Goal: Ask a question

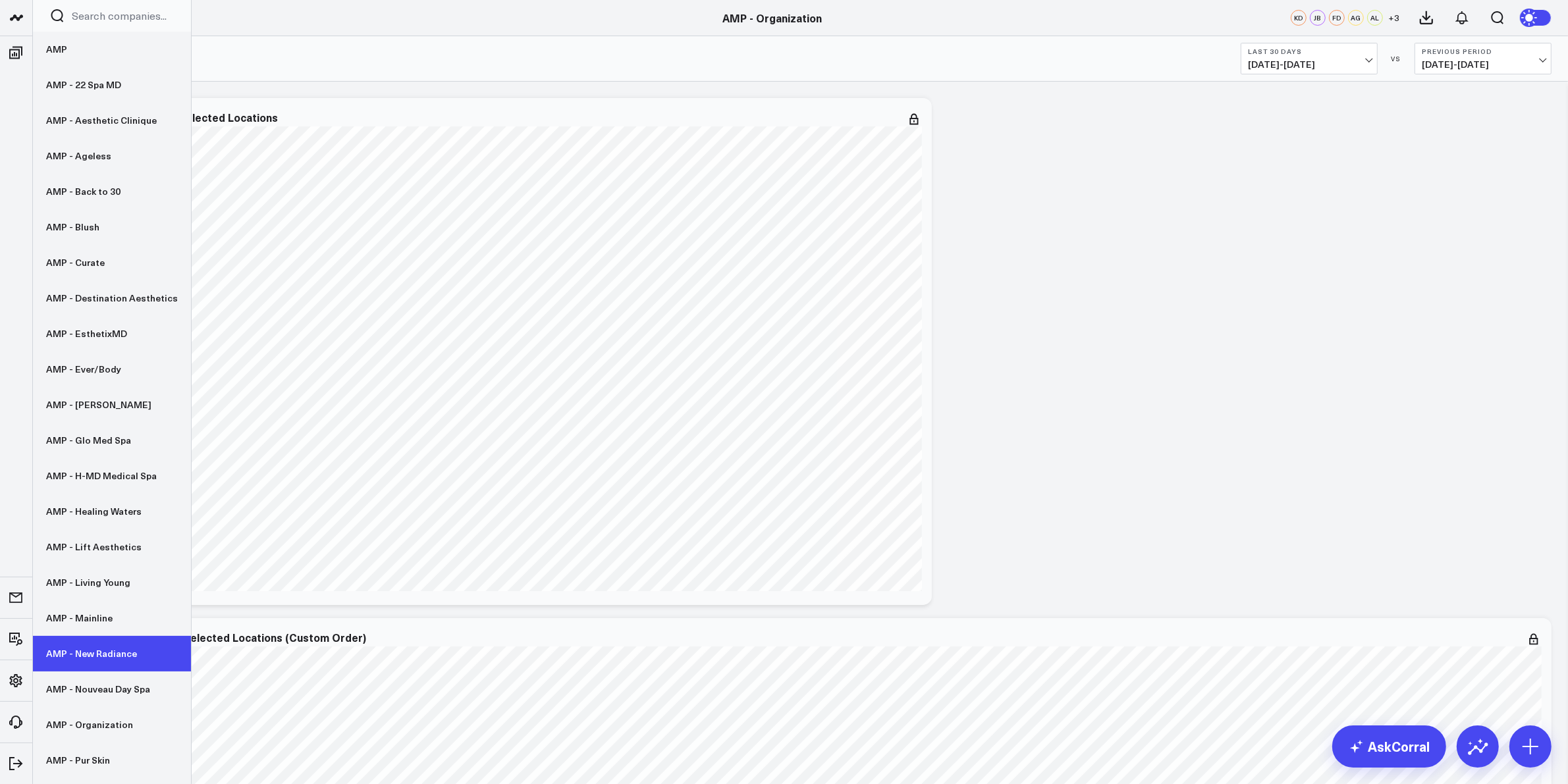
click at [103, 659] on link "AMP - New Radiance" at bounding box center [112, 655] width 158 height 36
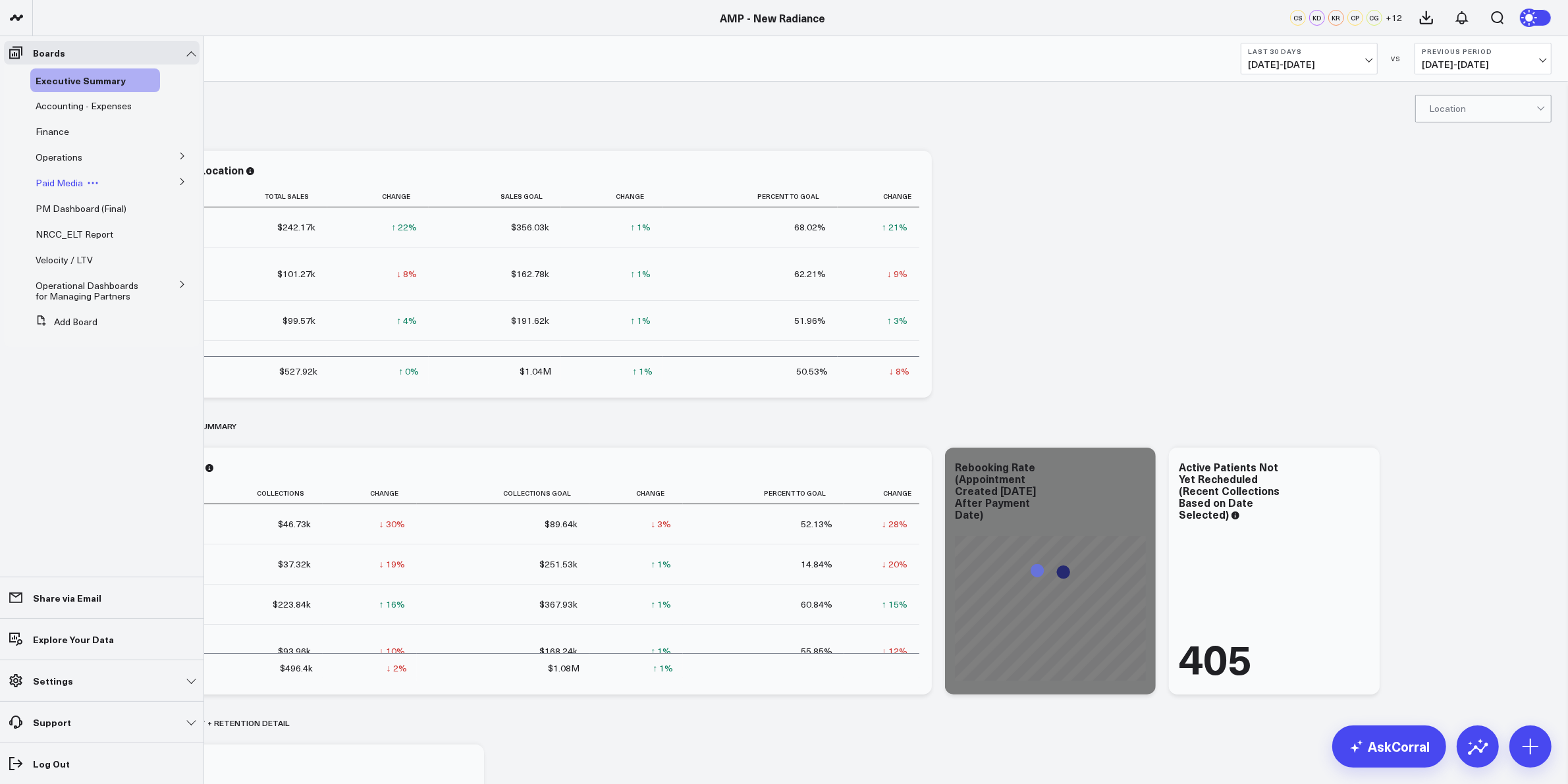
click at [62, 29] on span "Paid Media" at bounding box center [59, 183] width 47 height 13
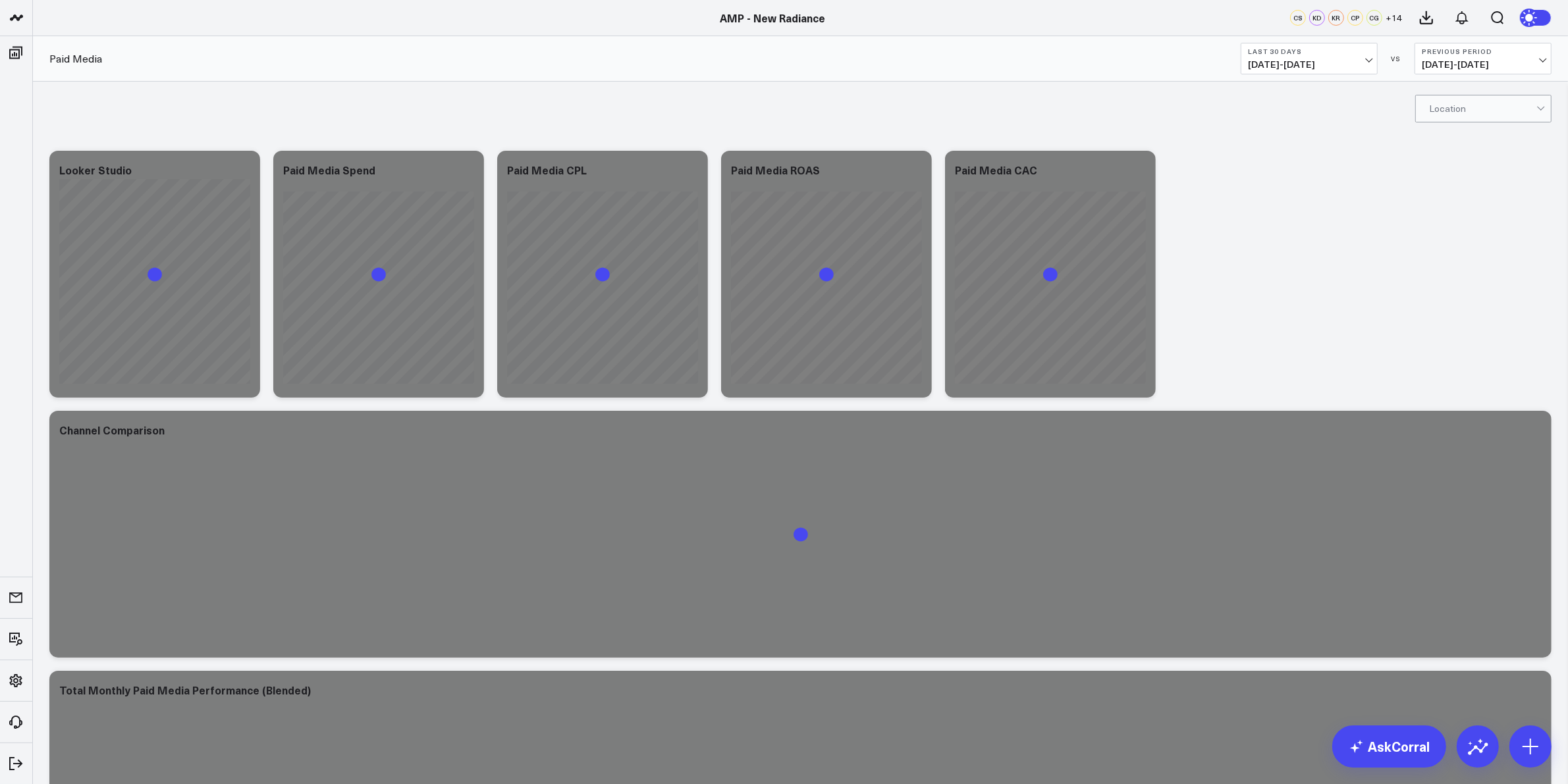
click at [1355, 62] on span "07/20/25 - 08/18/25" at bounding box center [1309, 64] width 122 height 11
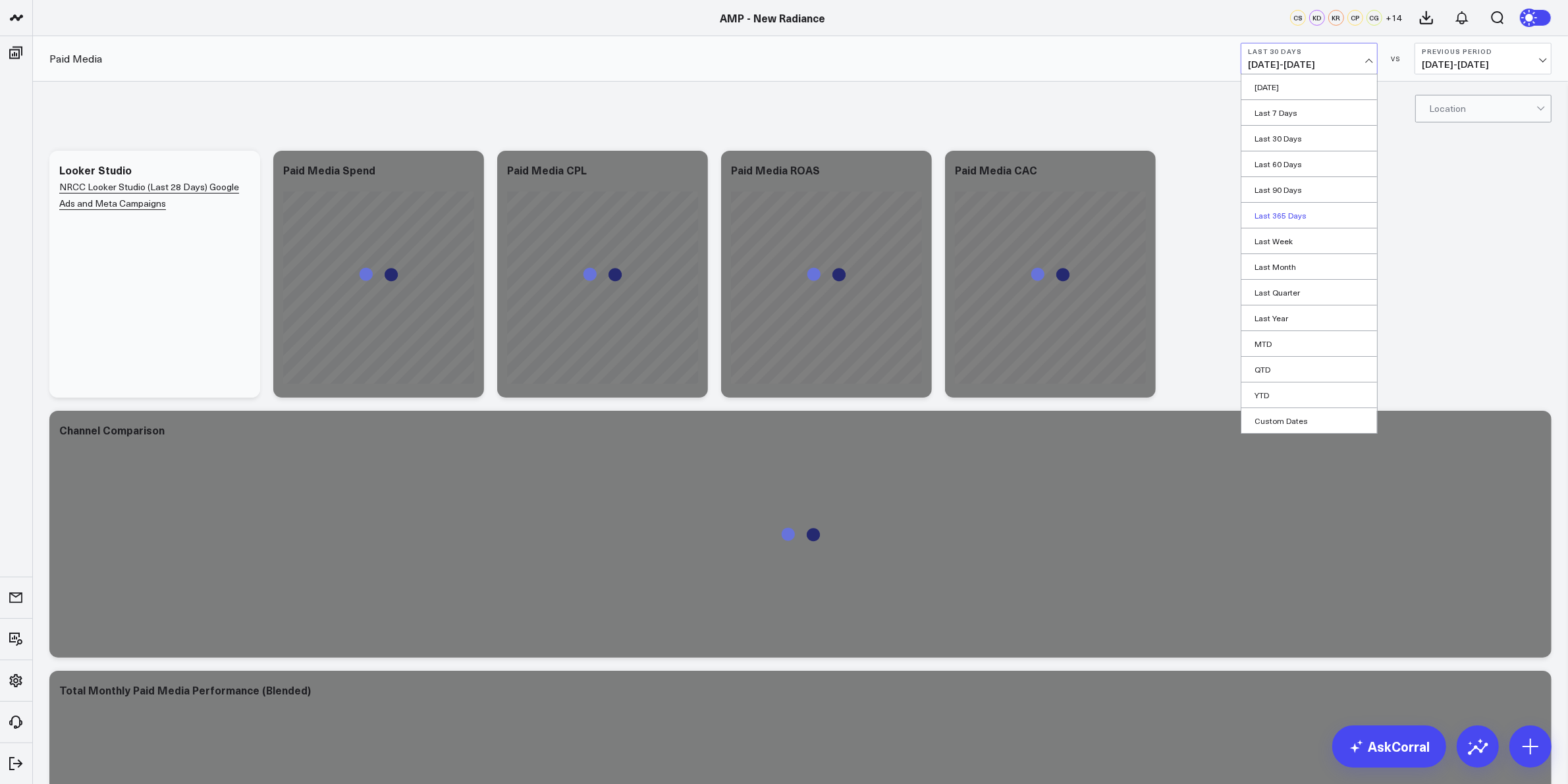
click at [1288, 215] on link "Last 365 Days" at bounding box center [1309, 215] width 136 height 25
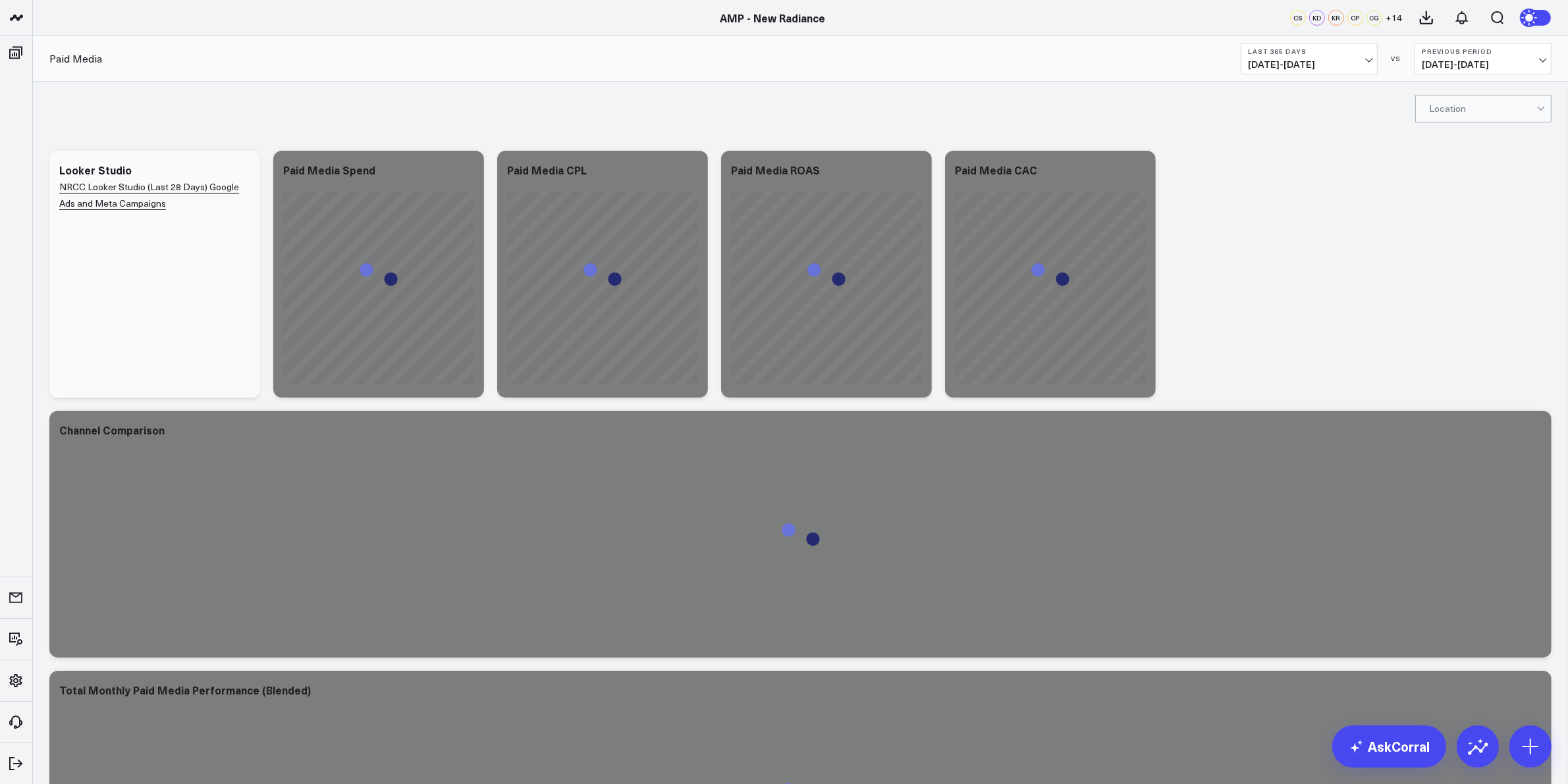
click at [1230, 179] on div "Modify via AI Copy link to widget Ask support Remove Create linked copy Executi…" at bounding box center [800, 535] width 1515 height 780
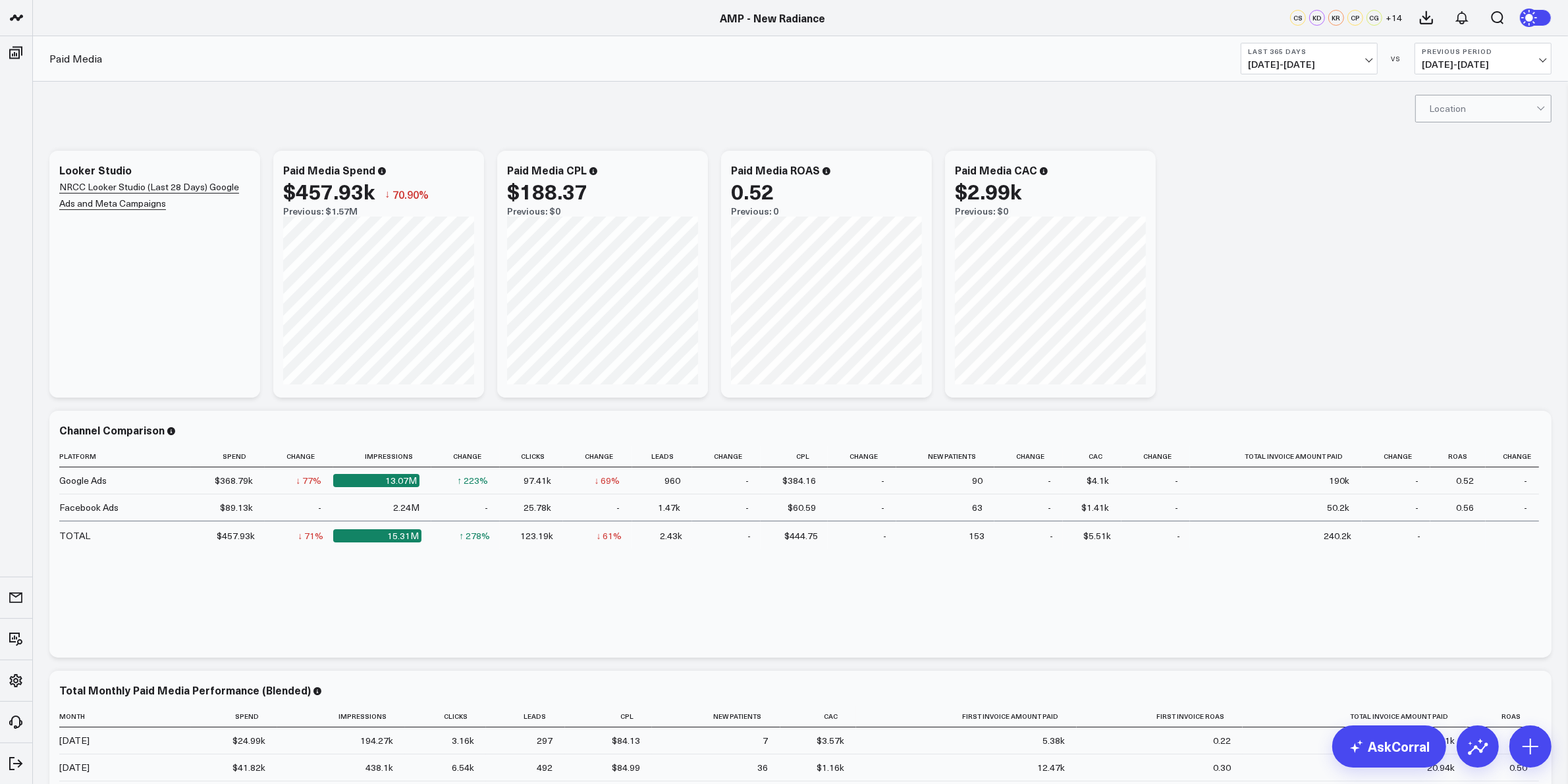
click at [1344, 67] on span "08/19/24 - 08/18/25" at bounding box center [1309, 64] width 122 height 11
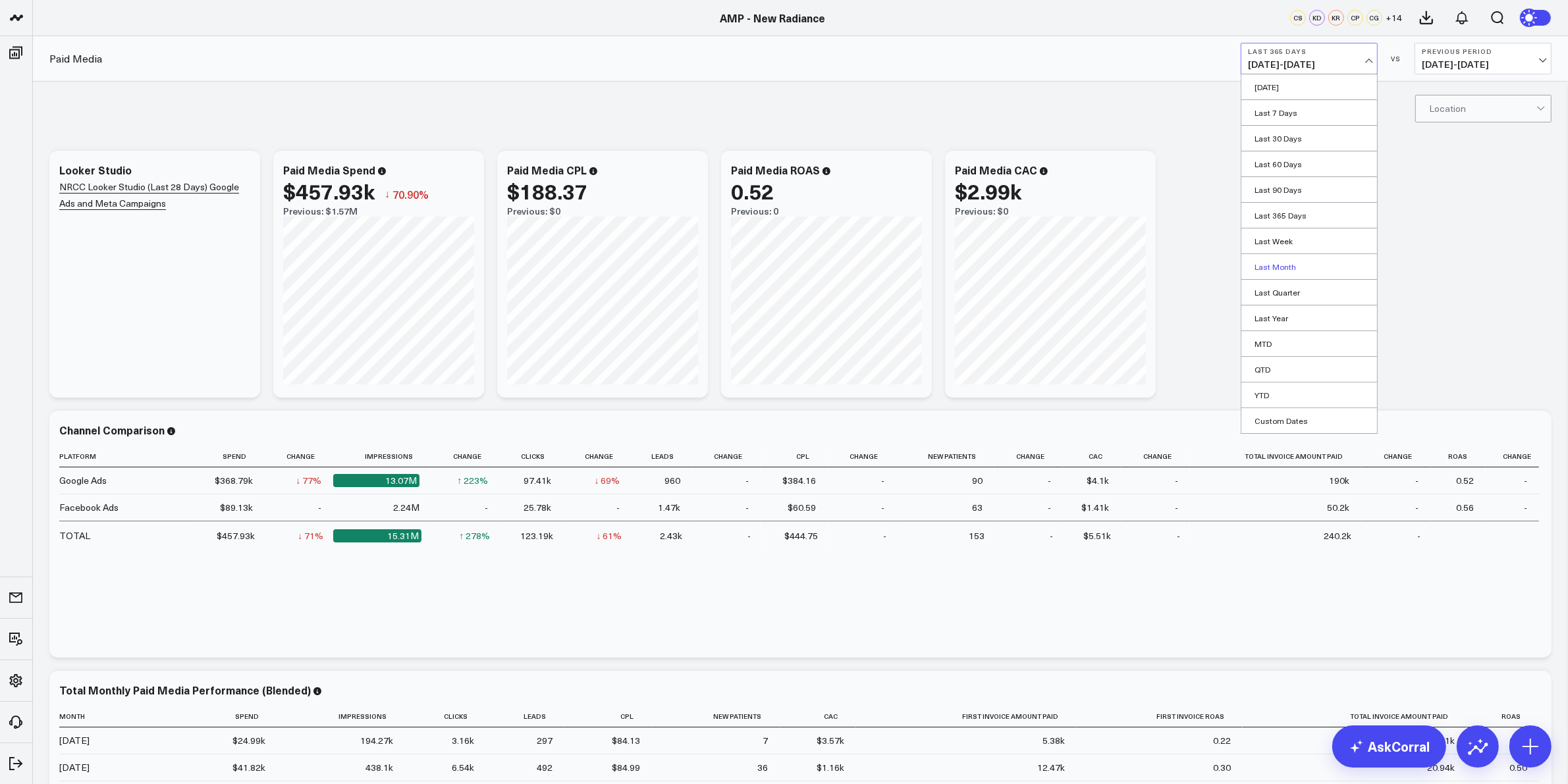
click at [1284, 267] on link "Last Month" at bounding box center [1309, 267] width 136 height 25
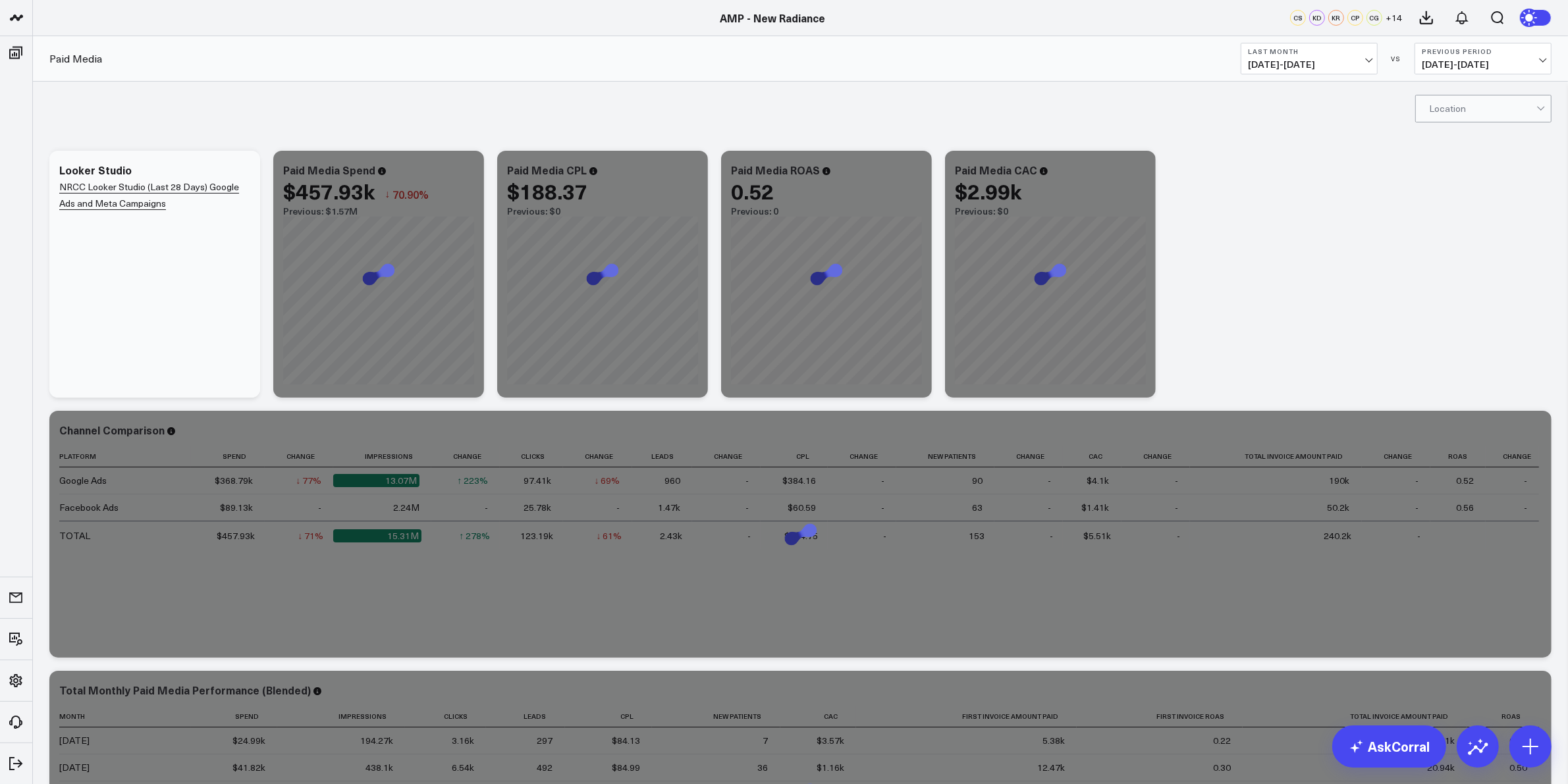
click at [1247, 283] on div "Modify via AI Copy link to widget Ask support Remove Create linked copy Executi…" at bounding box center [800, 535] width 1515 height 780
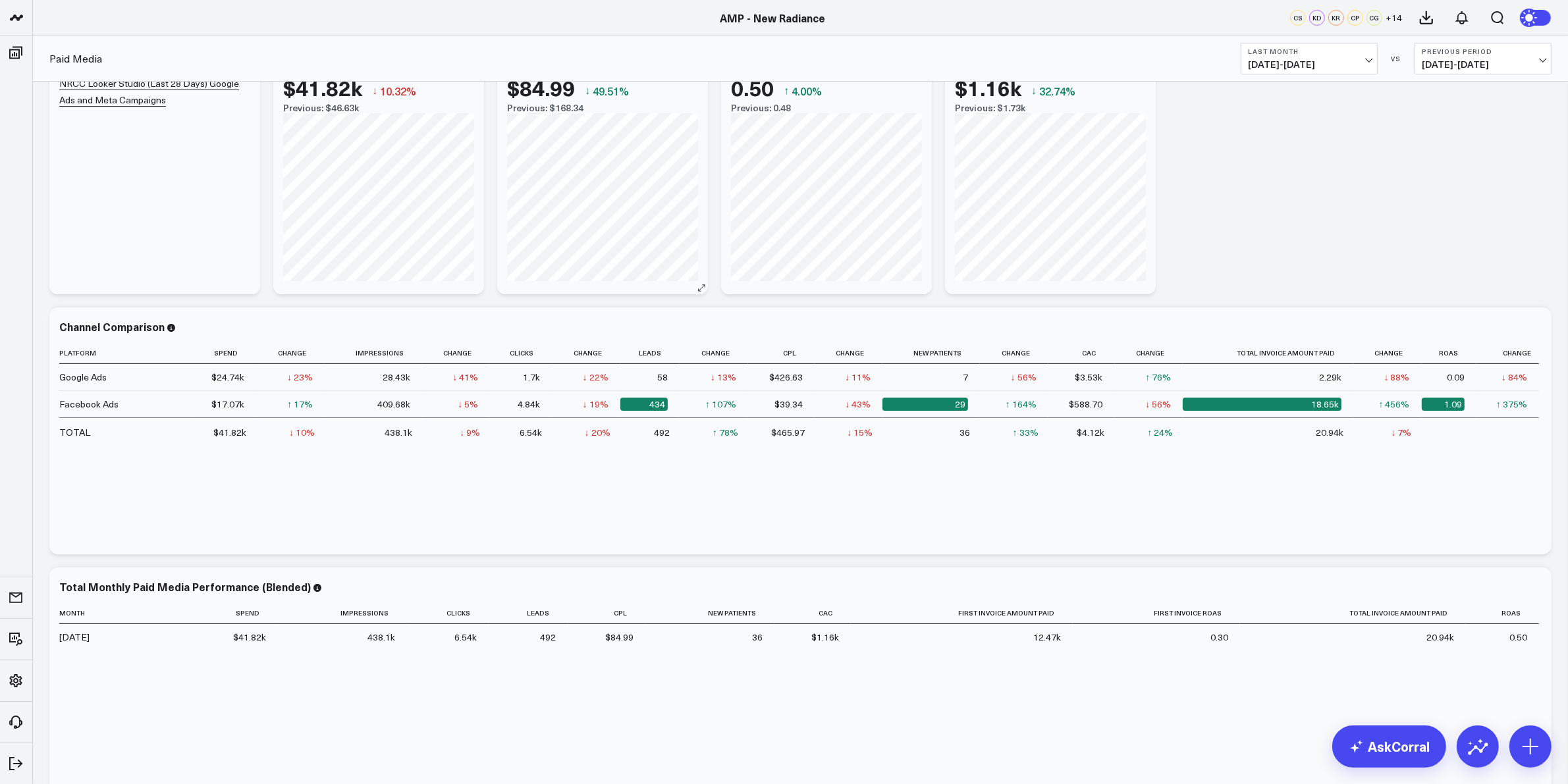
scroll to position [219, 0]
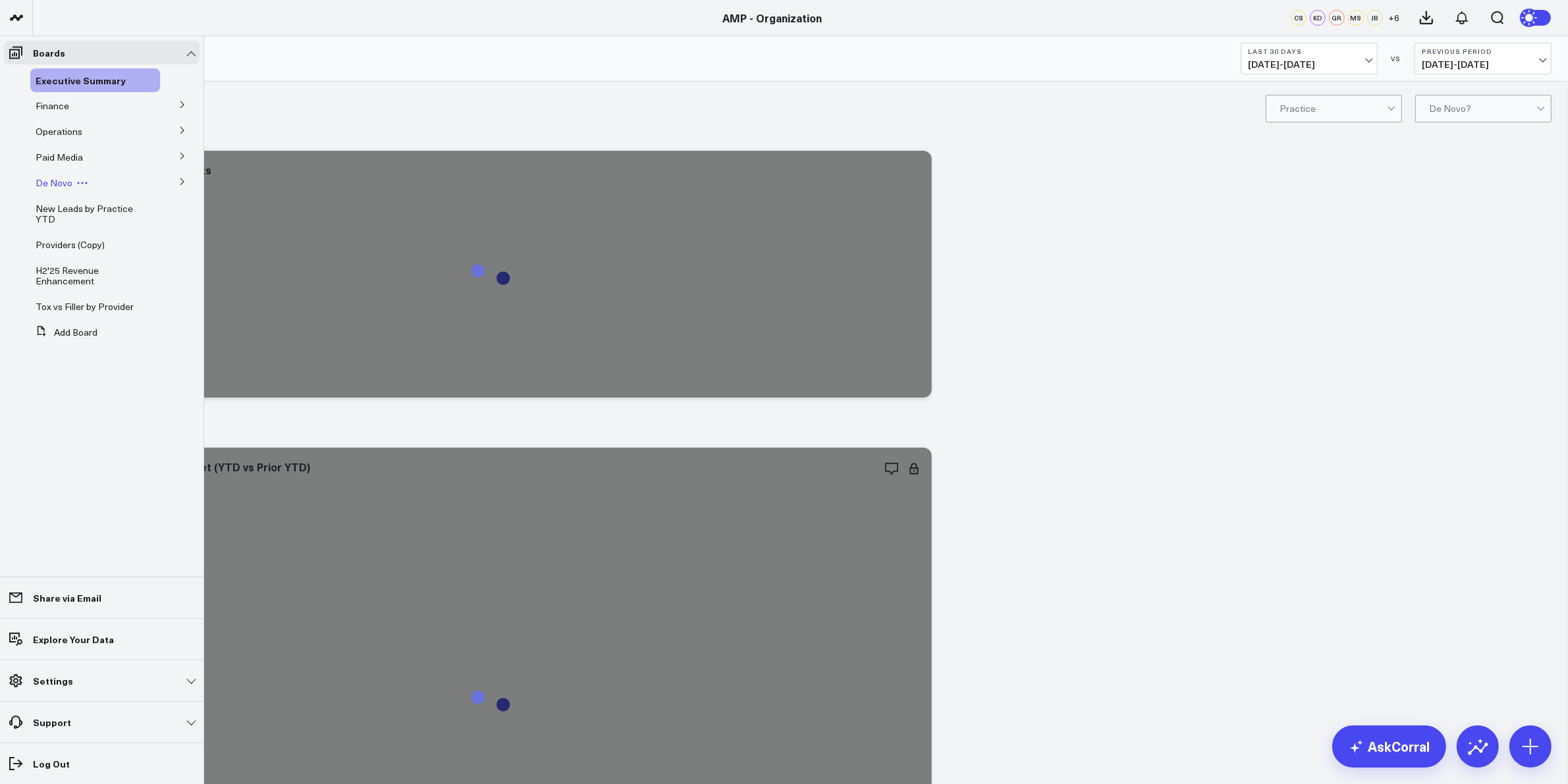
click at [135, 179] on div "De Novo" at bounding box center [95, 183] width 129 height 24
click at [187, 179] on button at bounding box center [182, 181] width 34 height 20
click at [83, 242] on span "De Novo Charts" at bounding box center [77, 241] width 67 height 13
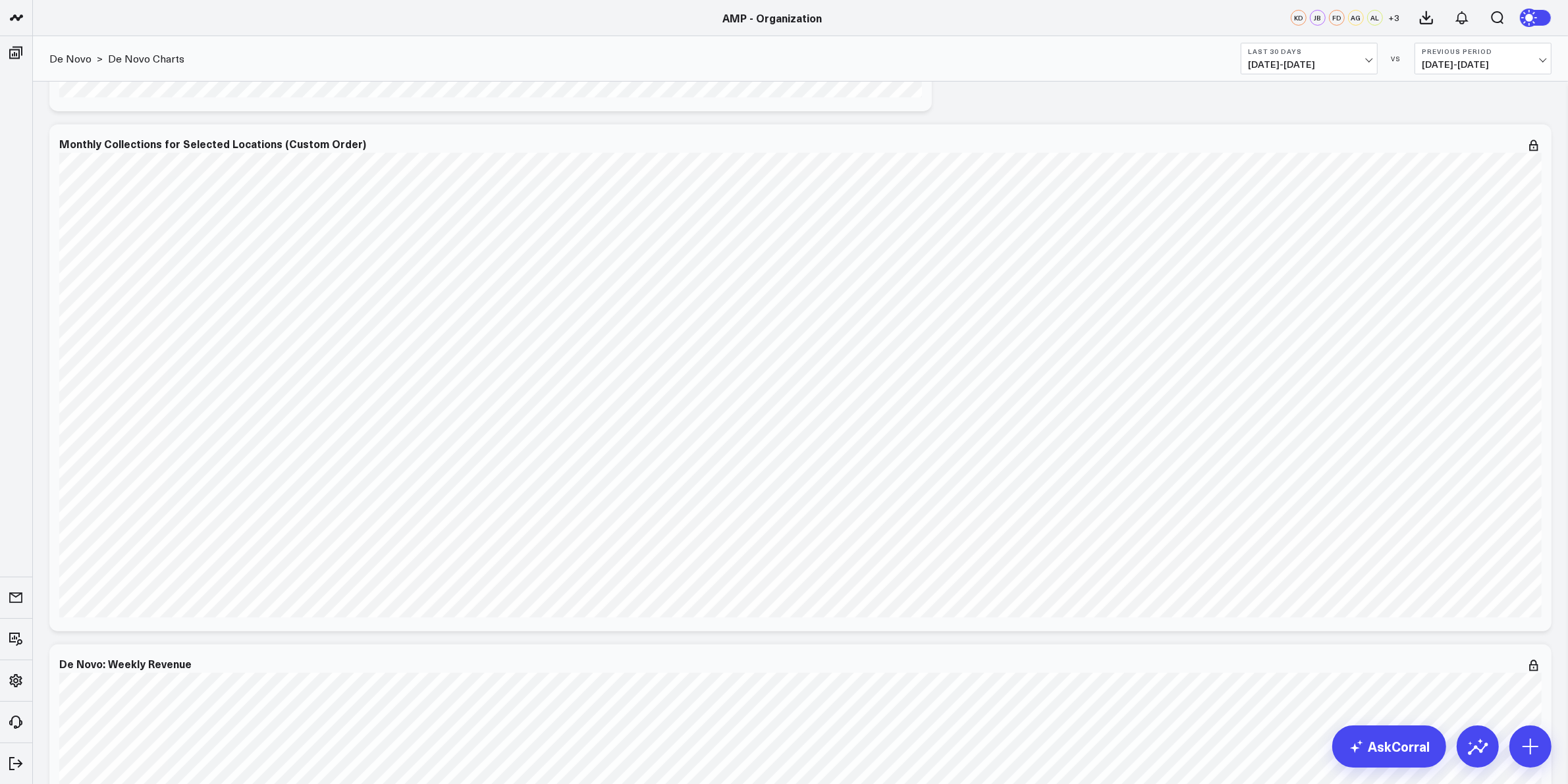
drag, startPoint x: 1050, startPoint y: 94, endPoint x: 1013, endPoint y: 411, distance: 319.2
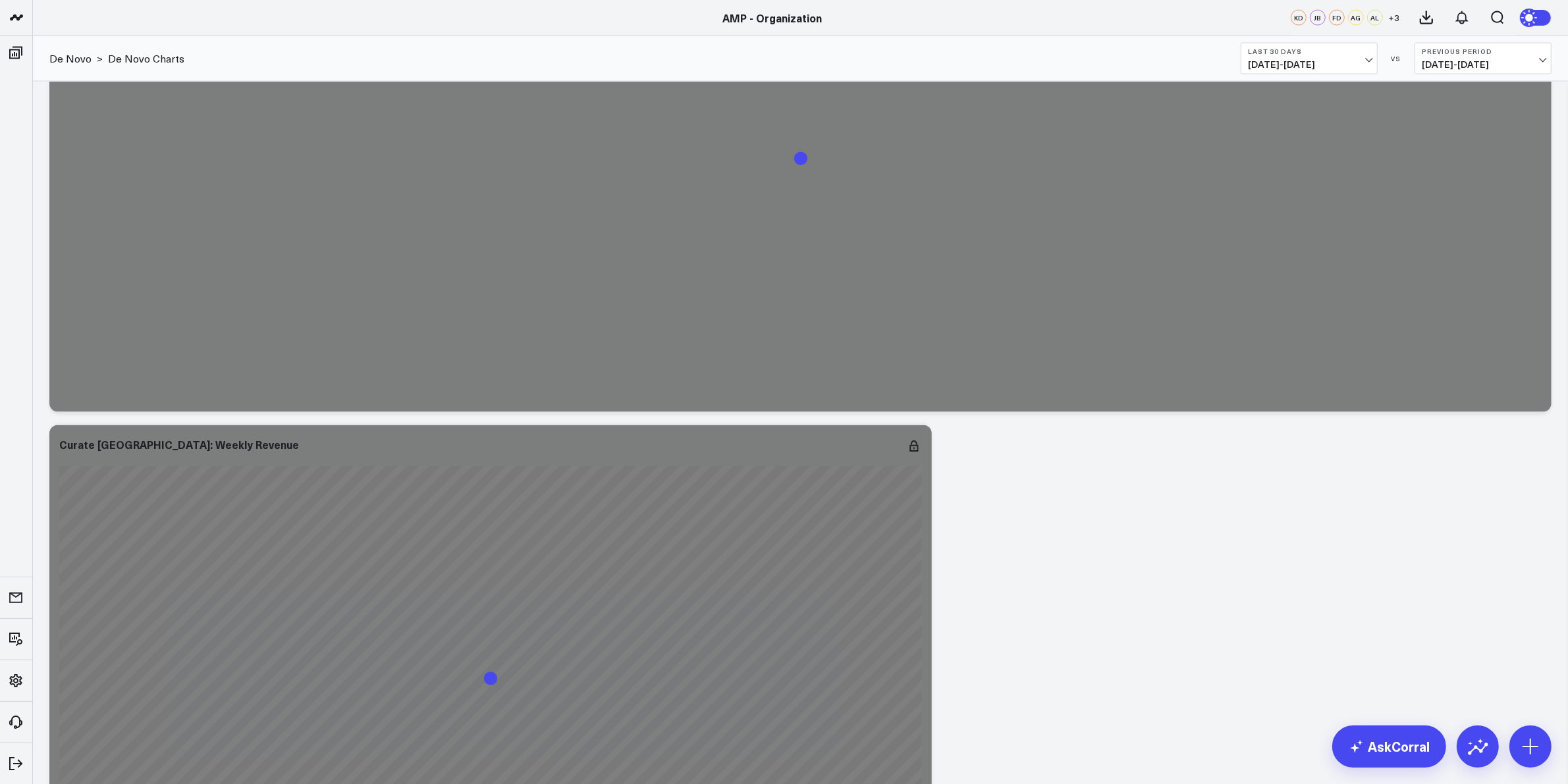
scroll to position [8202, 0]
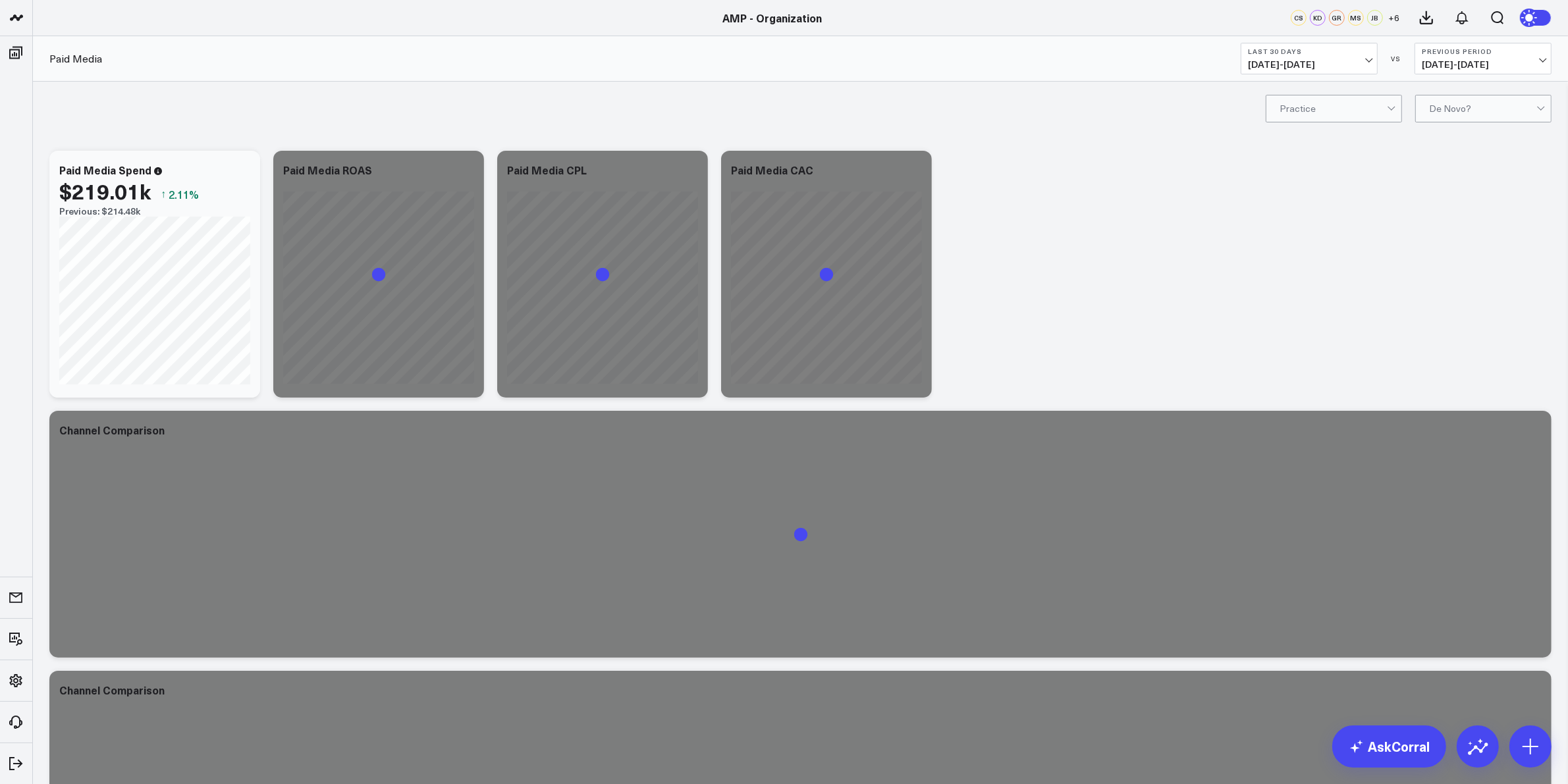
click at [1346, 63] on span "[DATE] - [DATE]" at bounding box center [1309, 64] width 122 height 11
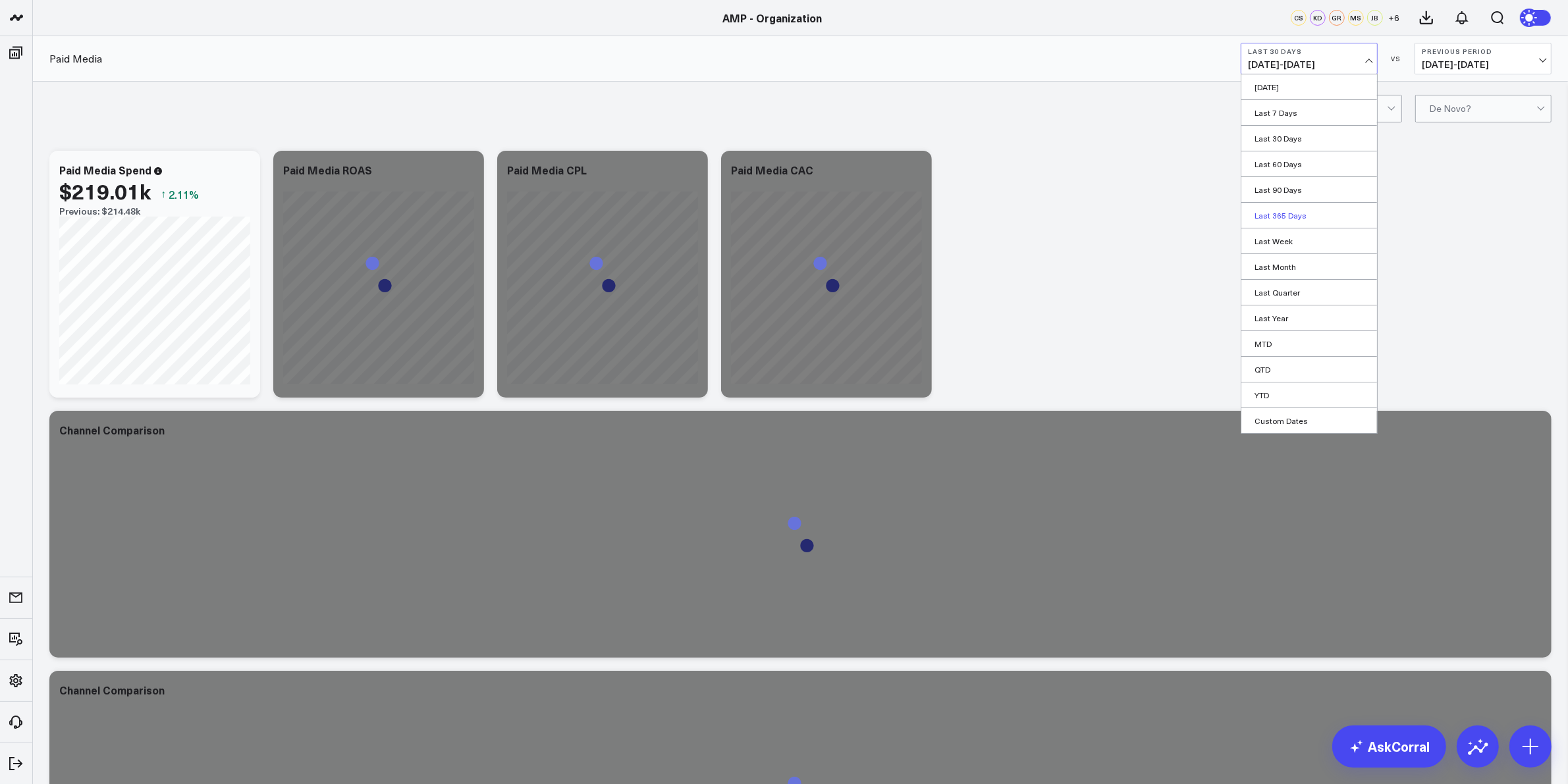
click at [1291, 216] on link "Last 365 Days" at bounding box center [1309, 215] width 136 height 25
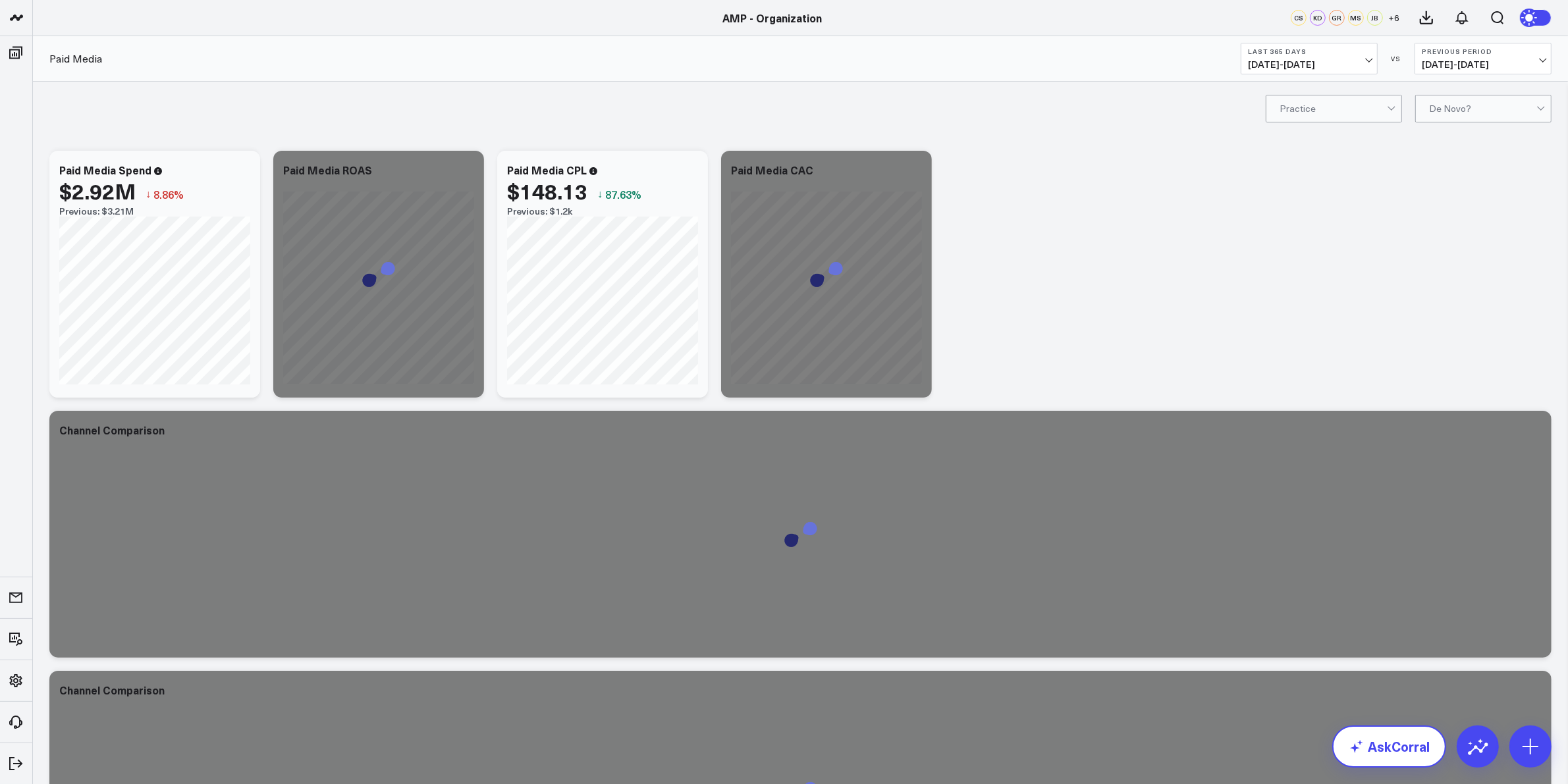
click at [1414, 749] on link "AskCorral" at bounding box center [1389, 746] width 114 height 42
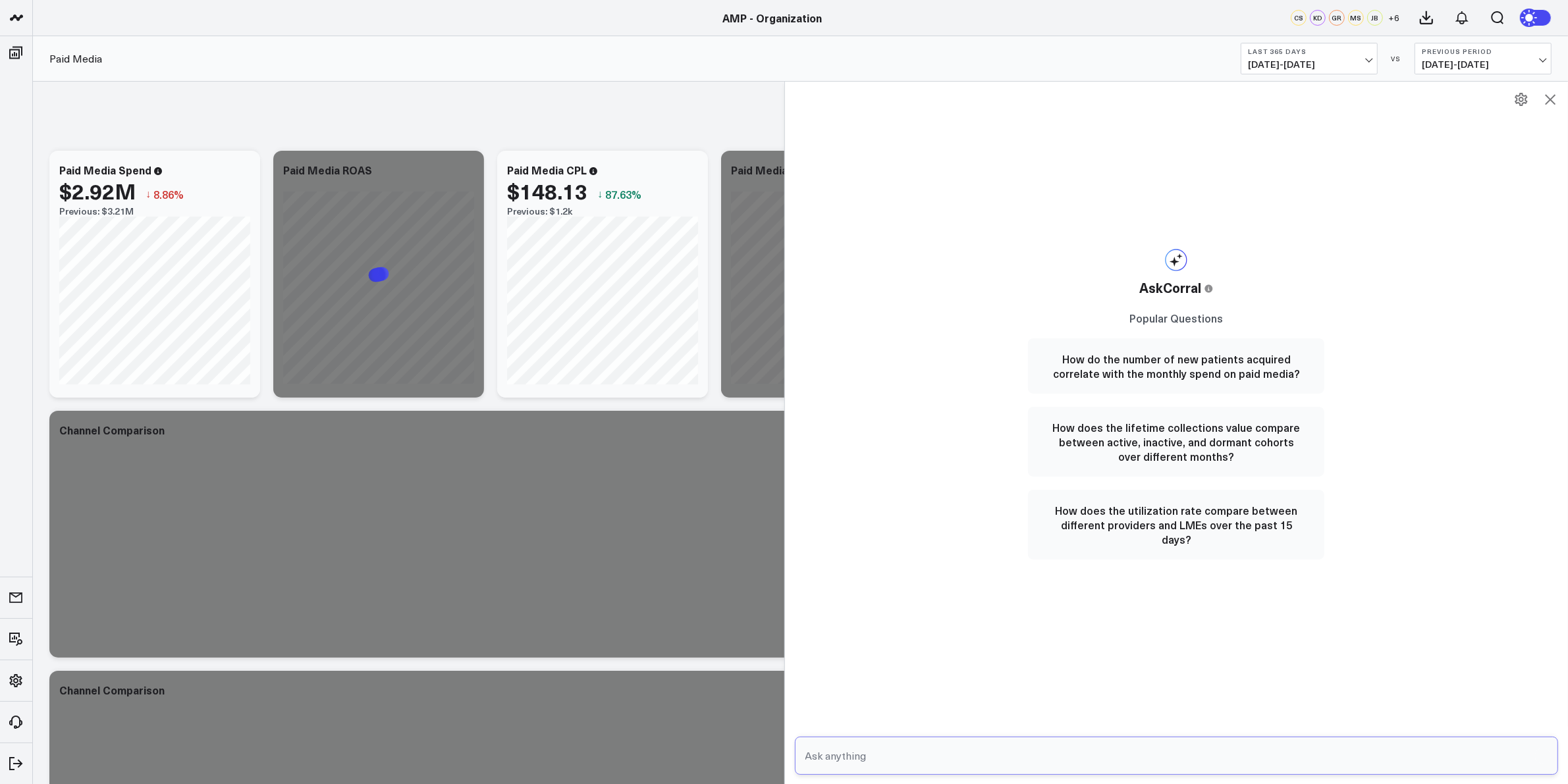
click at [870, 761] on input "text" at bounding box center [1165, 755] width 727 height 24
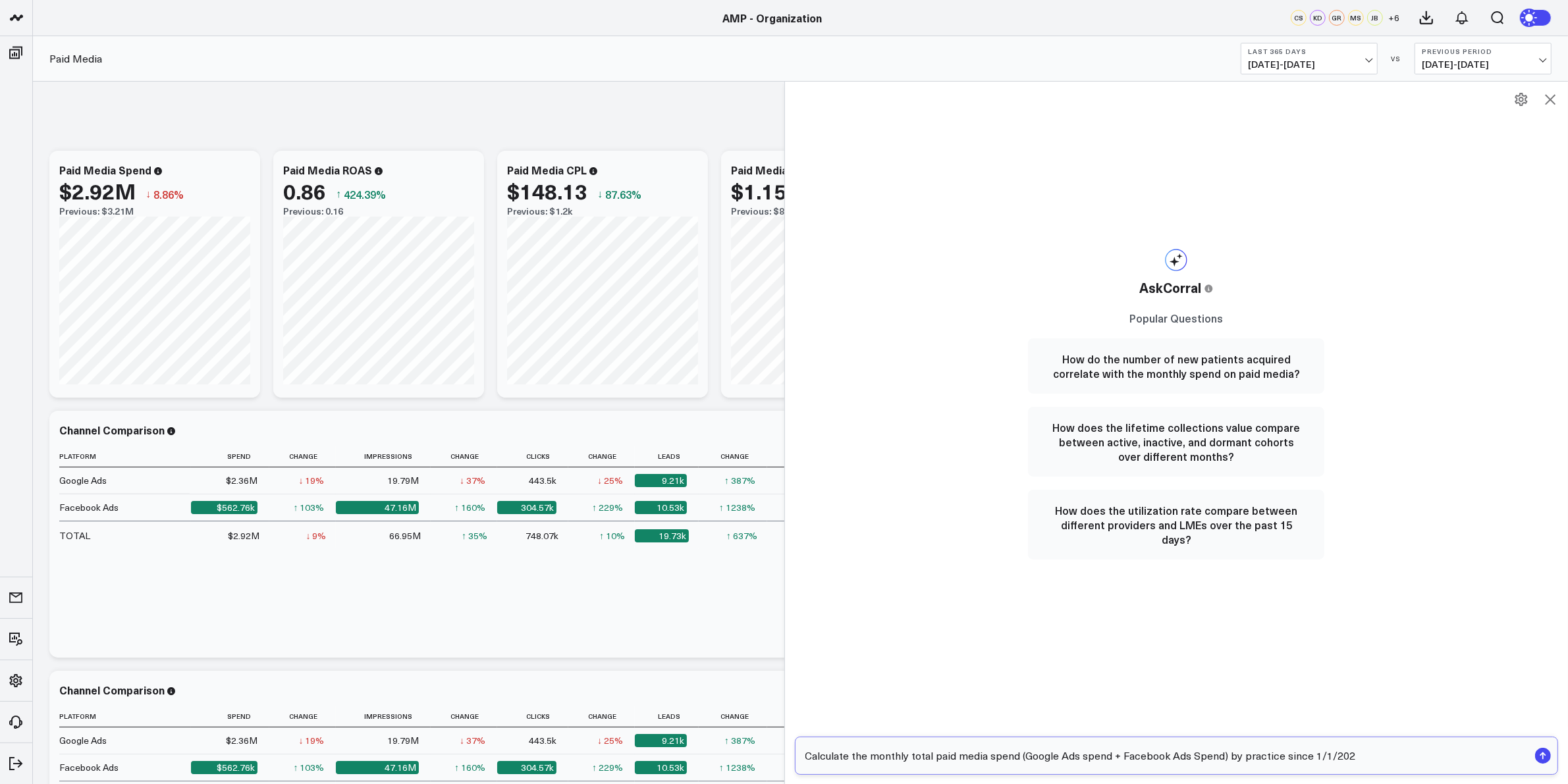
type input "Calculate the monthly total paid media spend (Google Ads spend + Facebook Ads S…"
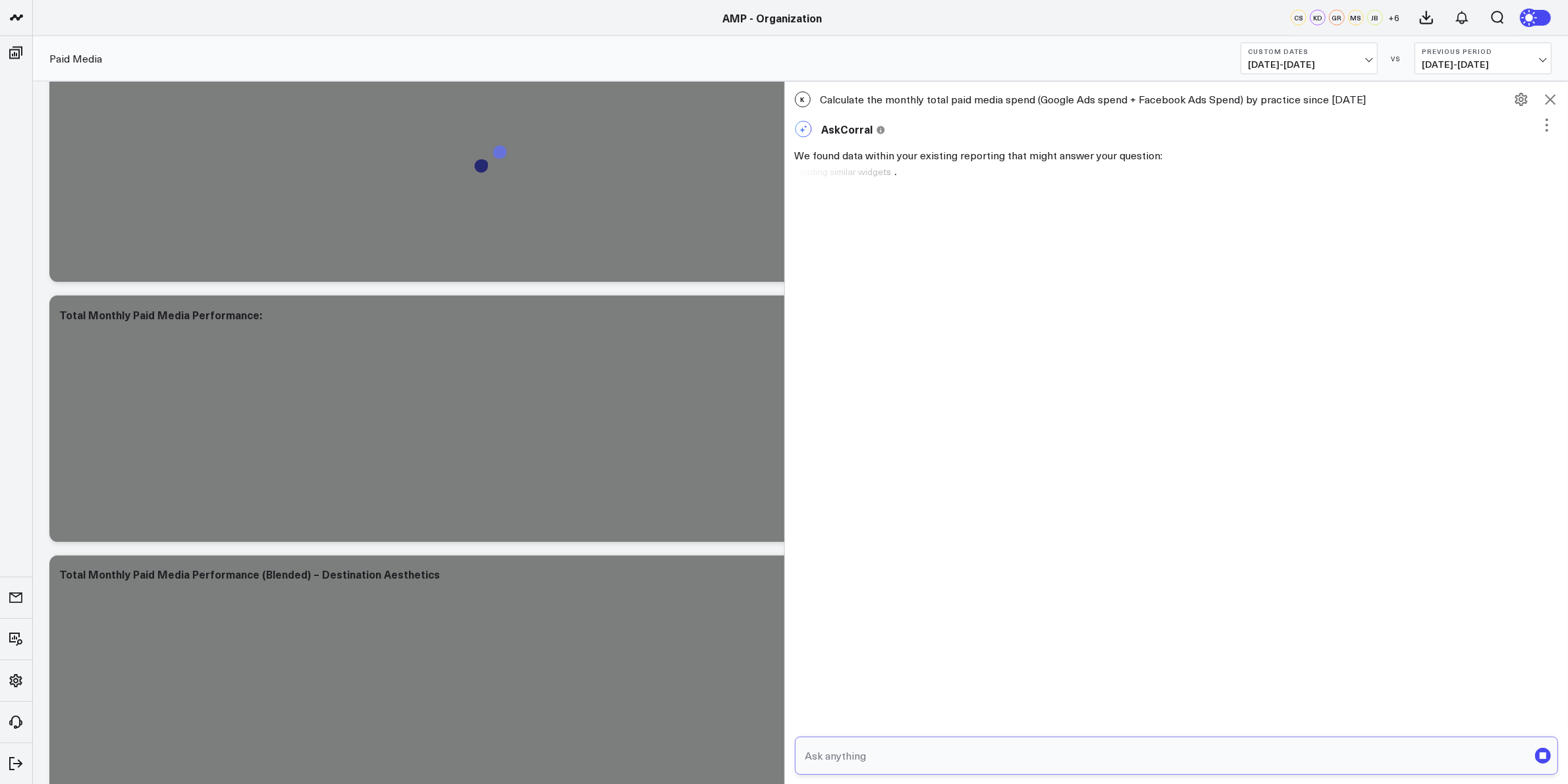
scroll to position [2634, 0]
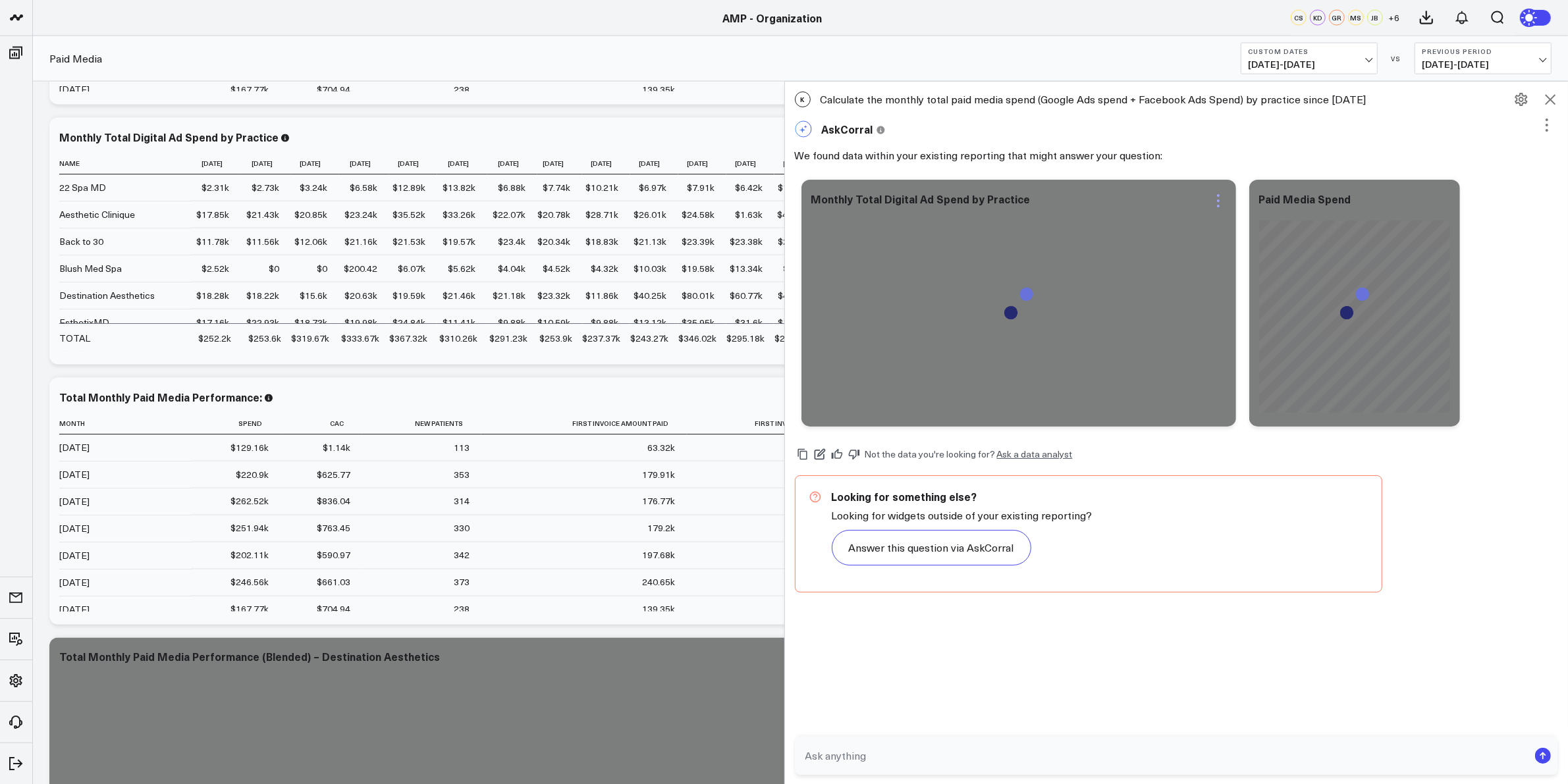
click at [1222, 205] on icon at bounding box center [1219, 201] width 16 height 16
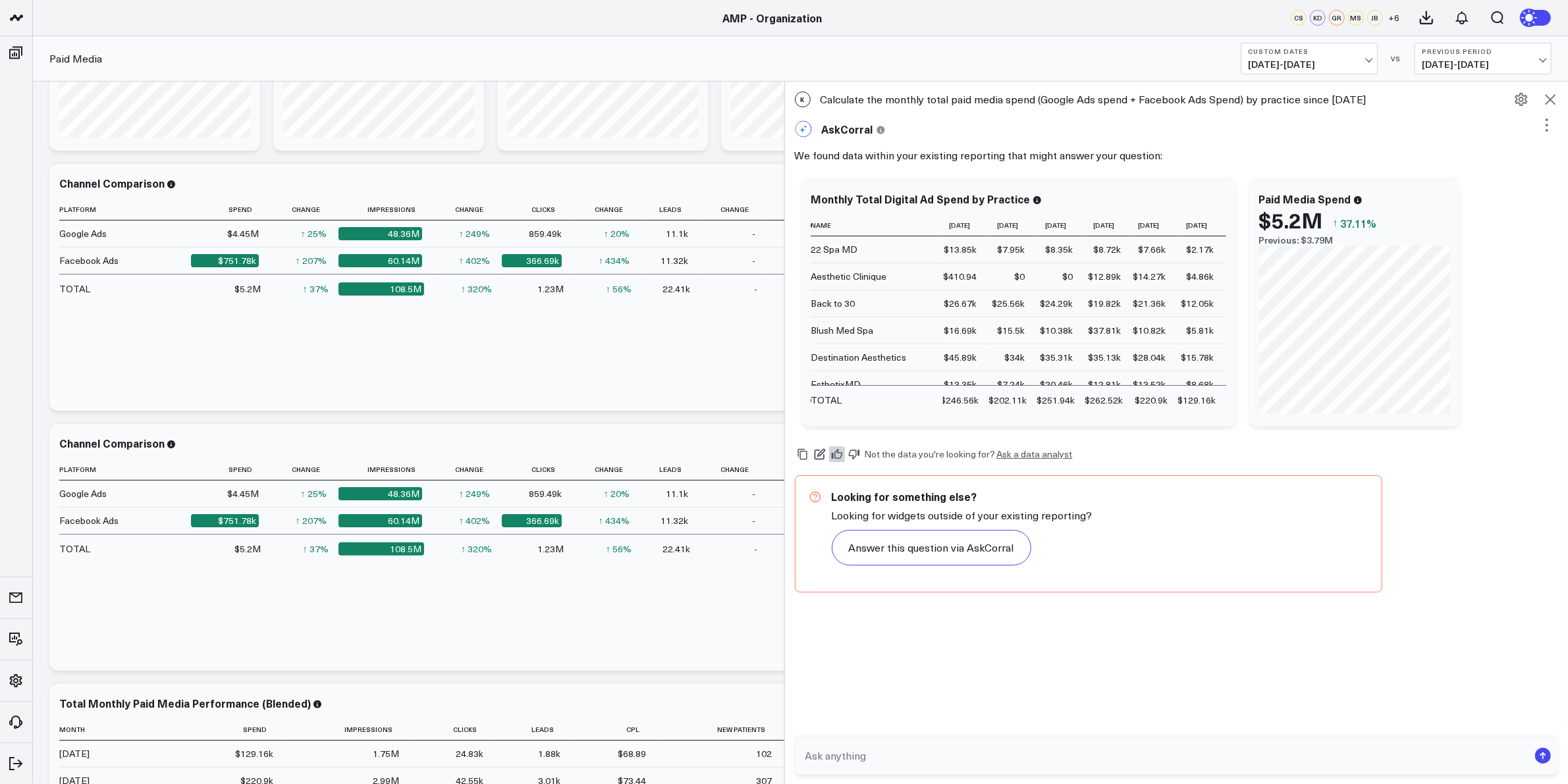
scroll to position [0, 0]
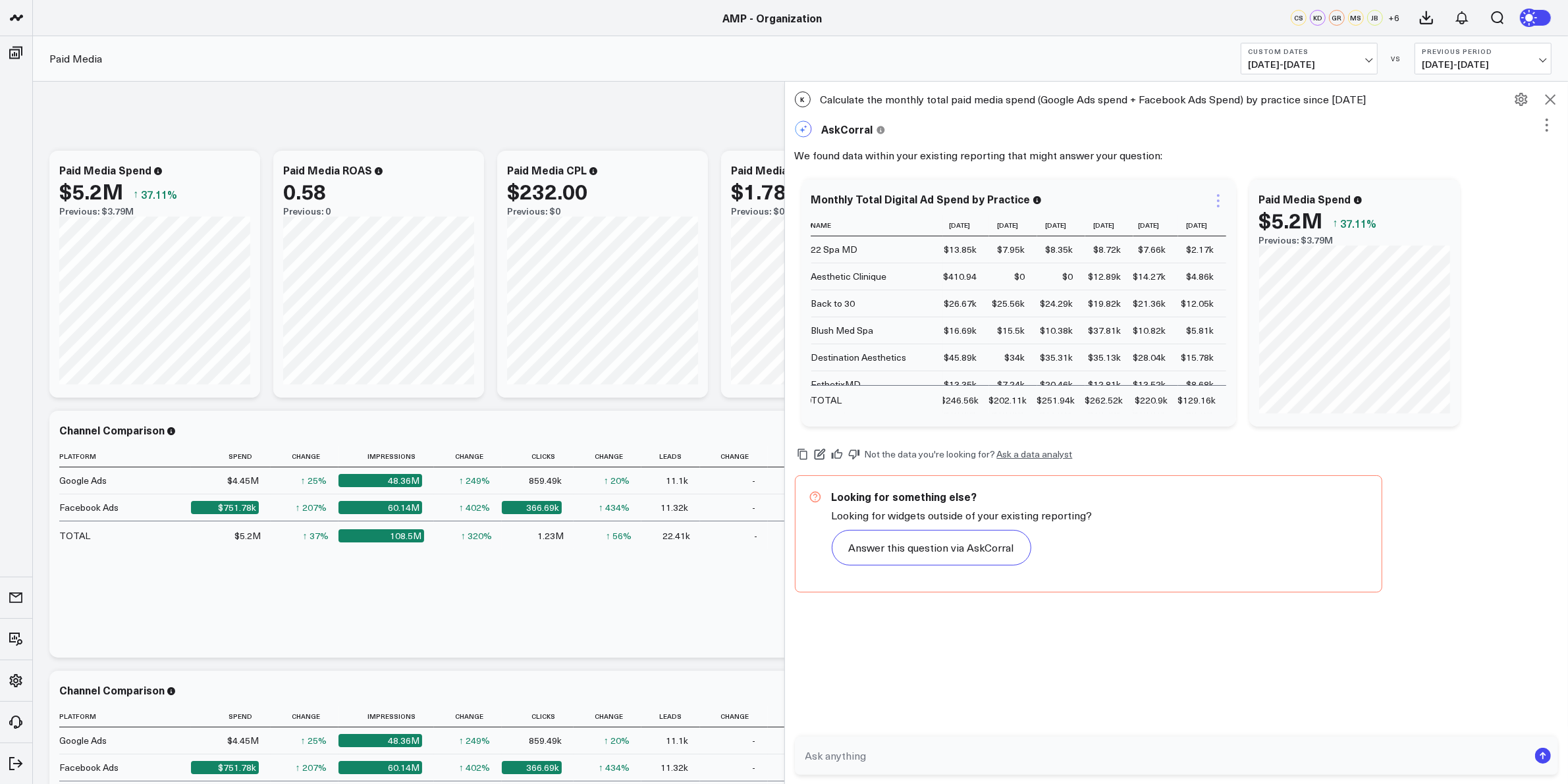
click at [1221, 196] on icon at bounding box center [1219, 201] width 16 height 16
click at [1189, 227] on button "Ask support" at bounding box center [1167, 221] width 91 height 12
click at [1275, 238] on textarea at bounding box center [1322, 229] width 183 height 59
type textarea "Include Spend on Facebook Ads"
click at [1331, 268] on button "Cancel" at bounding box center [1322, 274] width 44 height 17
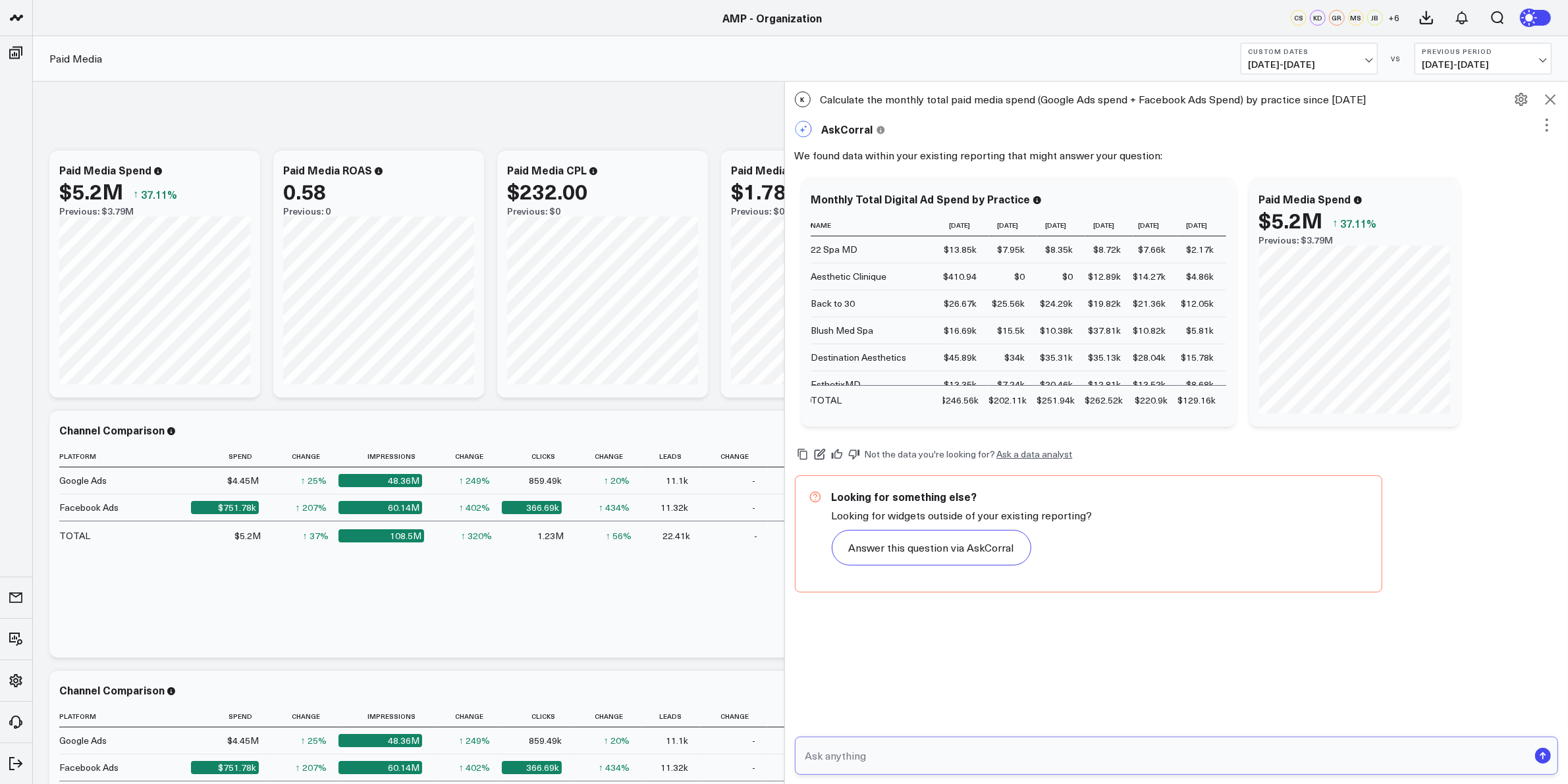
click at [890, 759] on input "text" at bounding box center [1165, 755] width 727 height 24
type input "Include Facebook Ads spend"
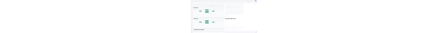
scroll to position [1291, 69]
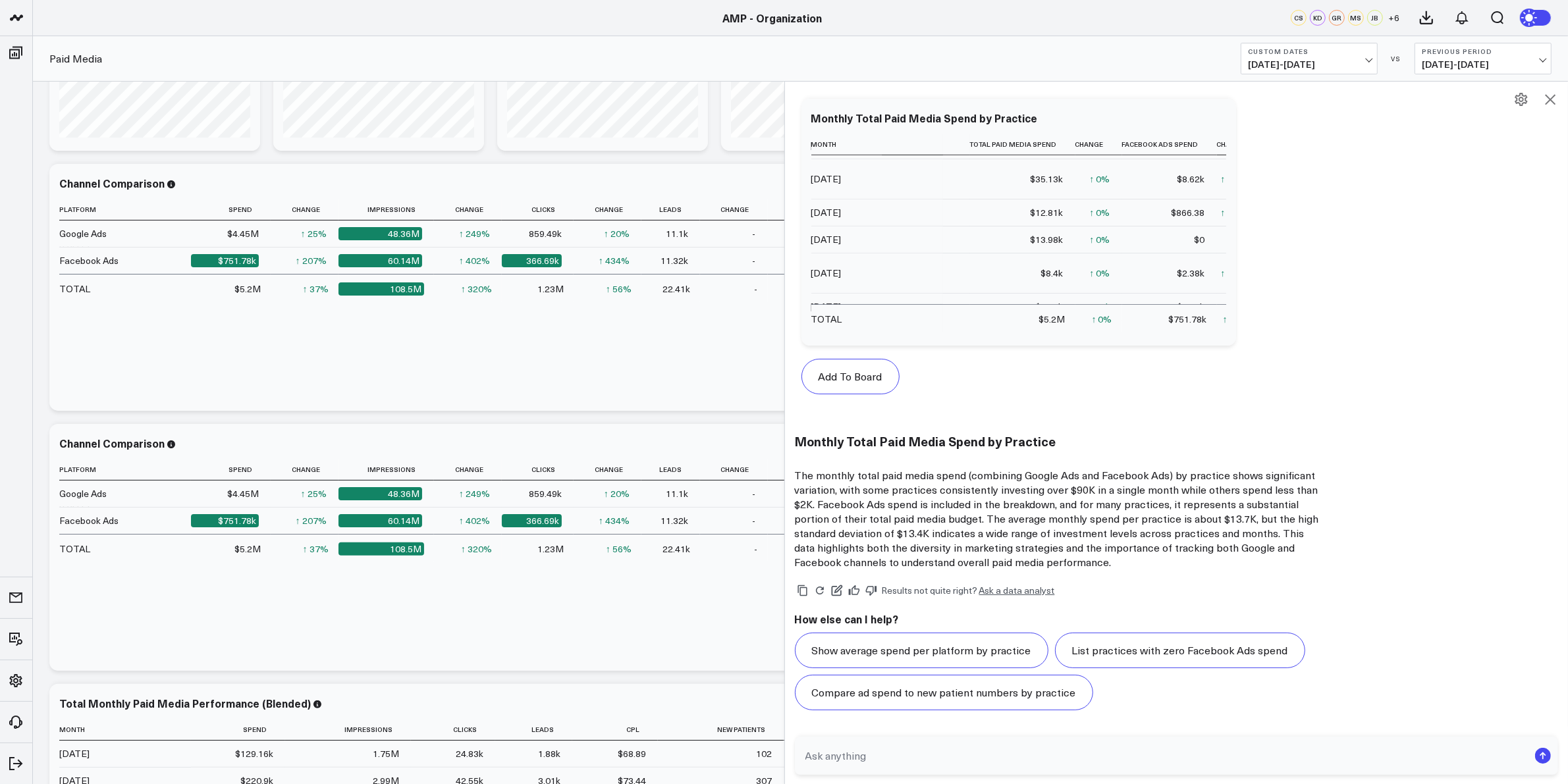
click at [1555, 99] on icon at bounding box center [1550, 100] width 16 height 16
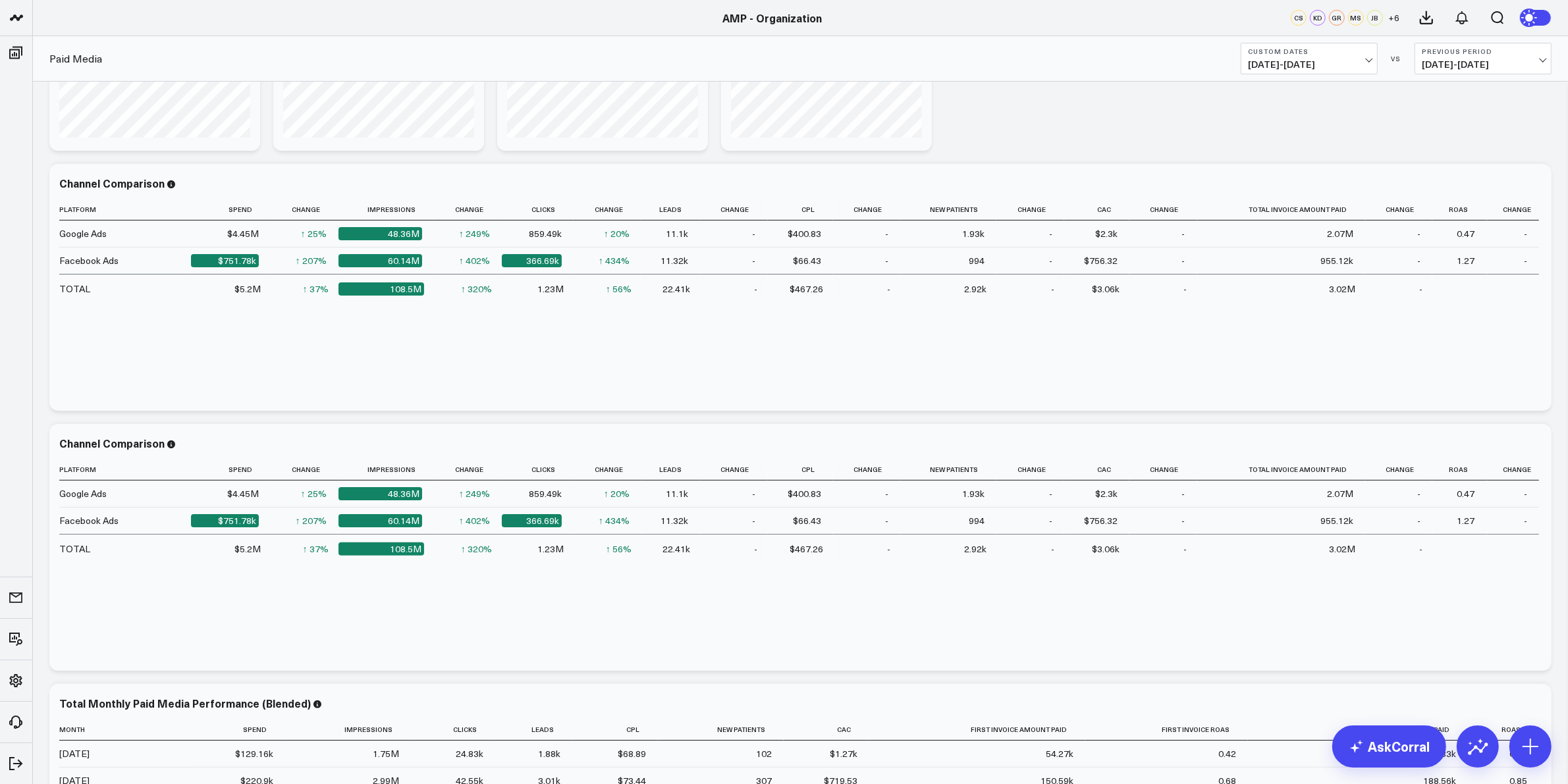
scroll to position [907, 0]
